Goal: Register for event/course

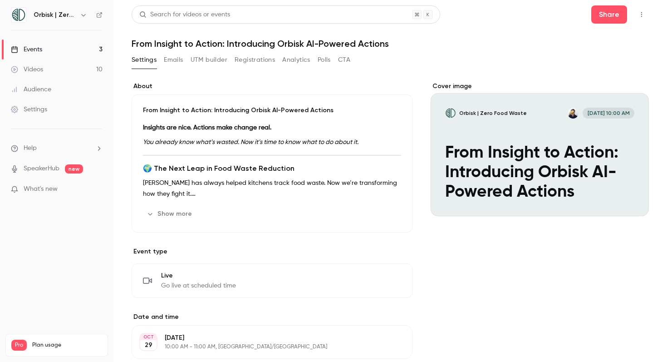
click at [38, 43] on link "Events 3" at bounding box center [56, 49] width 113 height 20
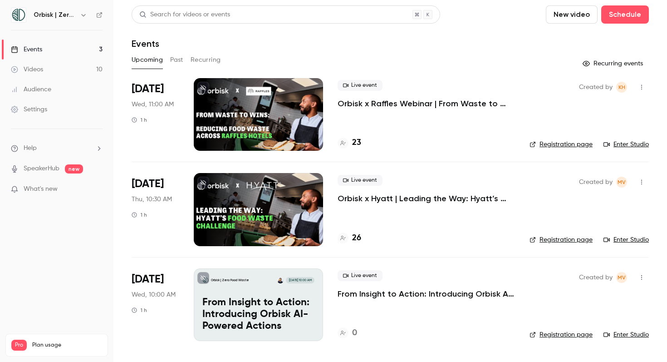
click at [254, 137] on div at bounding box center [258, 114] width 129 height 73
click at [567, 140] on link "Registration page" at bounding box center [561, 144] width 63 height 9
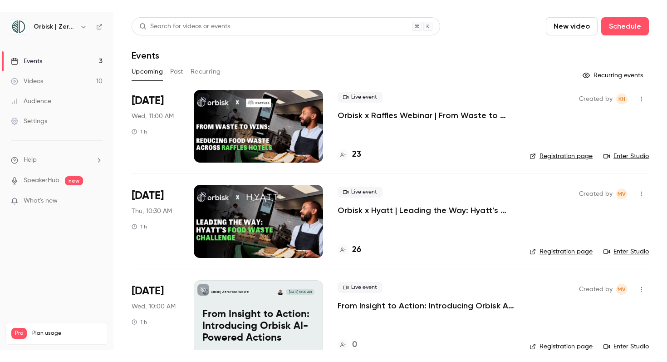
scroll to position [19, 0]
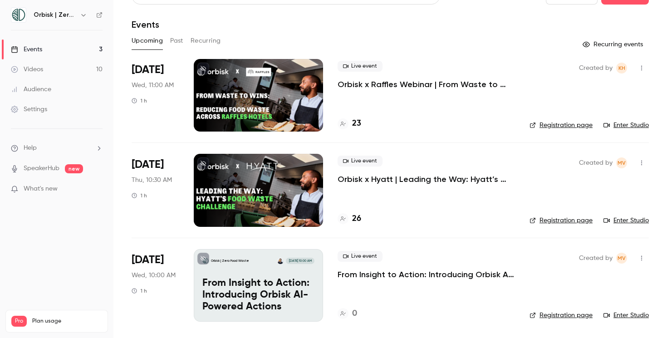
click at [623, 218] on link "Enter Studio" at bounding box center [626, 220] width 45 height 9
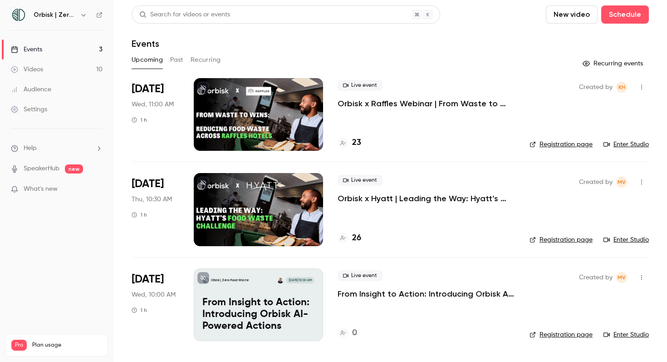
scroll to position [0, 0]
